Goal: Information Seeking & Learning: Find specific fact

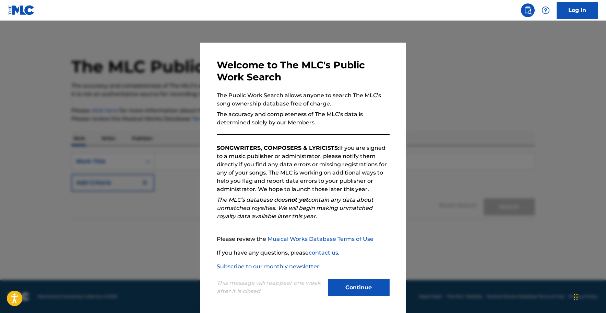
click at [353, 288] on button "Continue" at bounding box center [359, 287] width 62 height 17
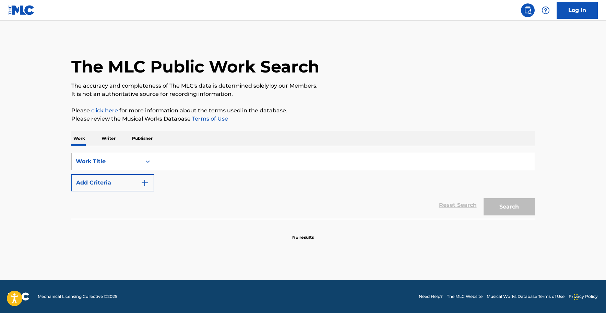
click at [249, 164] on input "Search Form" at bounding box center [344, 161] width 381 height 16
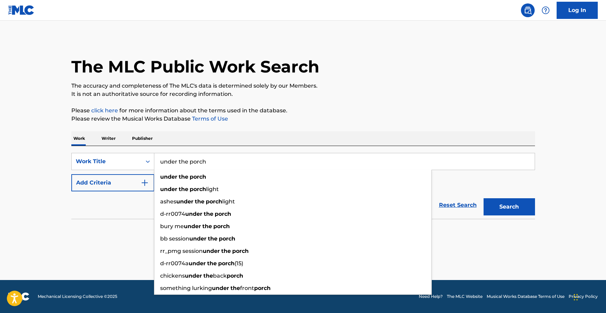
type input "under the porch"
click at [484, 198] on button "Search" at bounding box center [509, 206] width 51 height 17
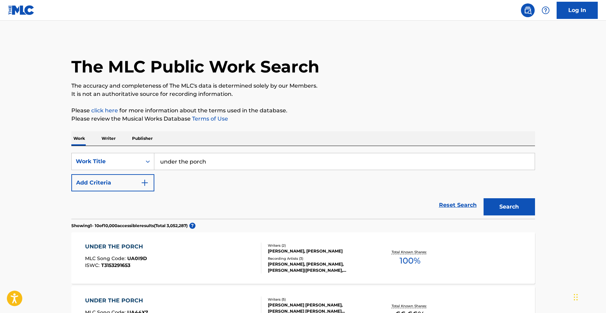
click at [138, 181] on button "Add Criteria" at bounding box center [112, 182] width 83 height 17
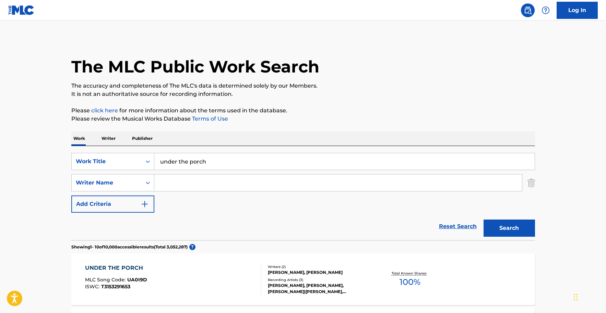
click at [181, 184] on input "Search Form" at bounding box center [338, 182] width 368 height 16
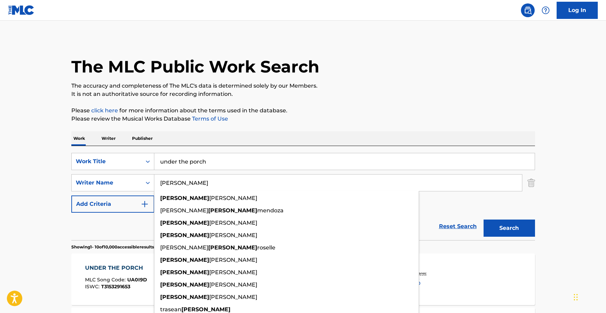
type input "[PERSON_NAME]"
click at [484, 219] on button "Search" at bounding box center [509, 227] width 51 height 17
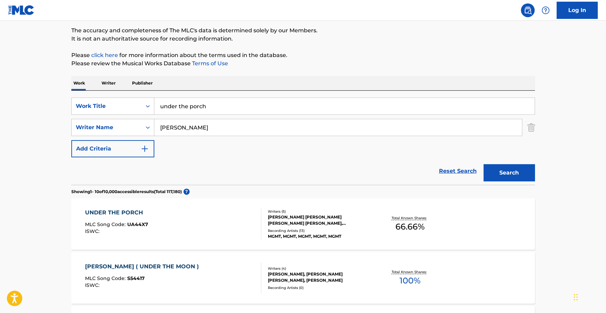
scroll to position [70, 0]
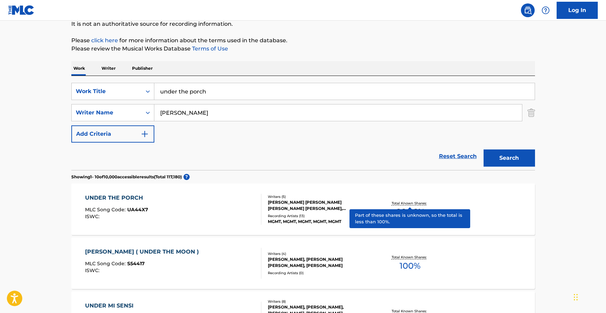
click at [404, 203] on p "Total Known Shares:" at bounding box center [410, 202] width 37 height 5
